Goal: Information Seeking & Learning: Learn about a topic

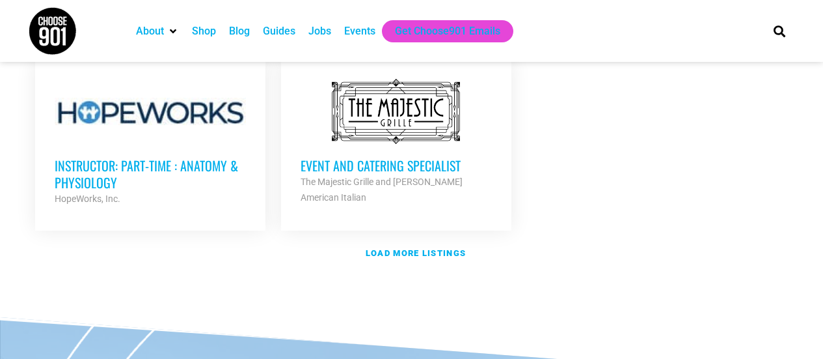
scroll to position [1657, 0]
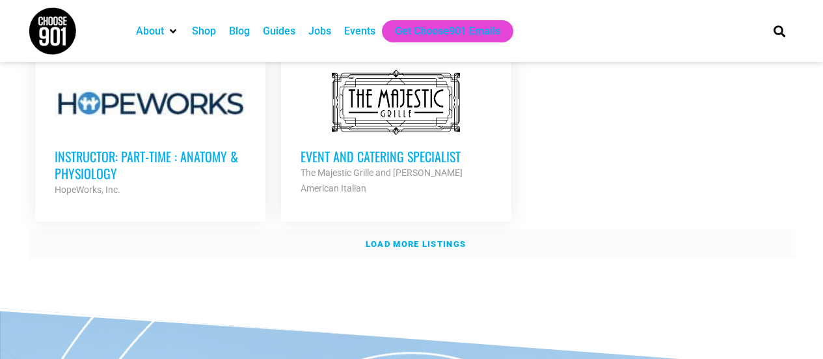
click at [443, 239] on strong "Load more listings" at bounding box center [416, 244] width 100 height 10
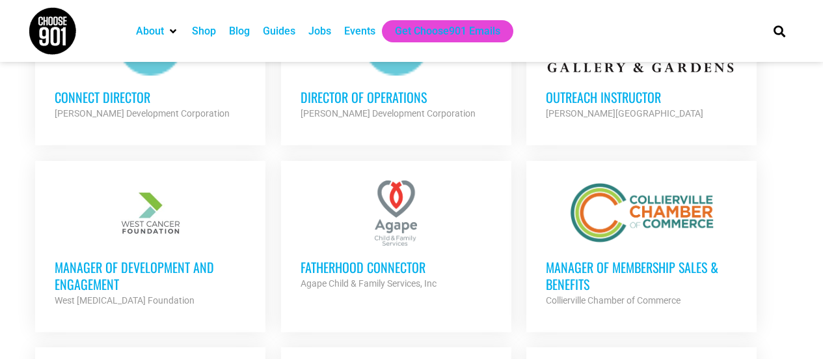
scroll to position [1903, 0]
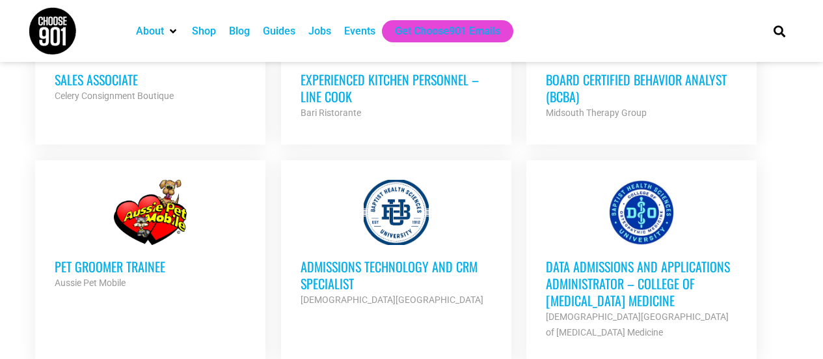
click at [583, 262] on h3 "Data Admissions and Applications Administrator – College of [MEDICAL_DATA] Medi…" at bounding box center [641, 283] width 191 height 51
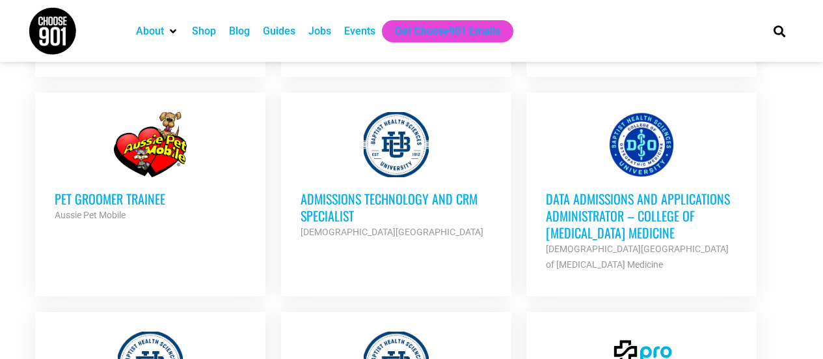
scroll to position [2439, 0]
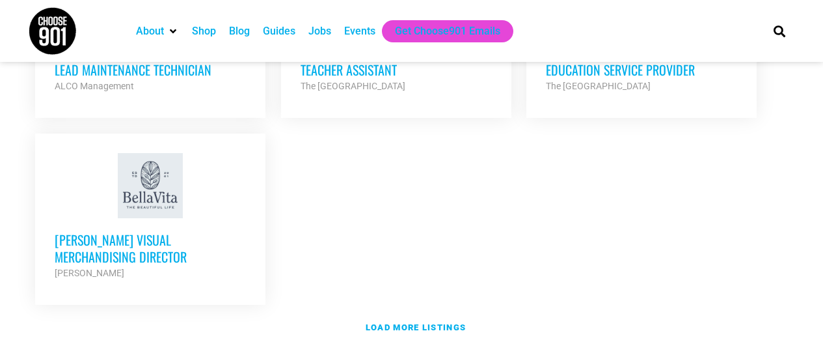
scroll to position [2863, 0]
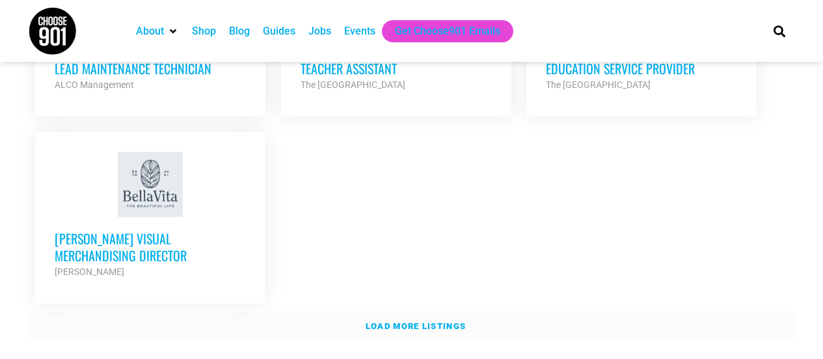
click at [404, 311] on link "Load more listings" at bounding box center [412, 326] width 768 height 30
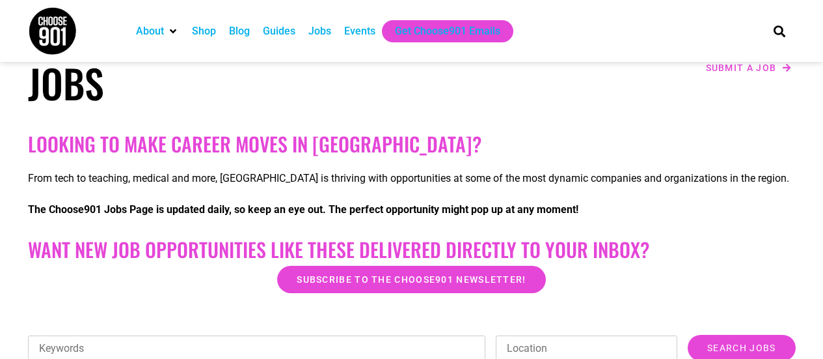
scroll to position [0, 0]
